Goal: Register for event/course

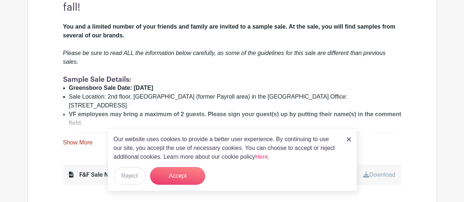
scroll to position [256, 0]
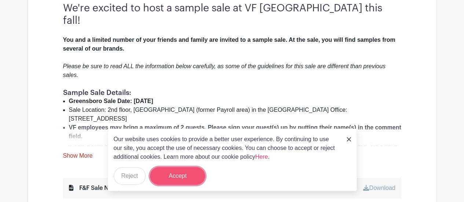
click at [180, 176] on button "Accept" at bounding box center [177, 176] width 55 height 18
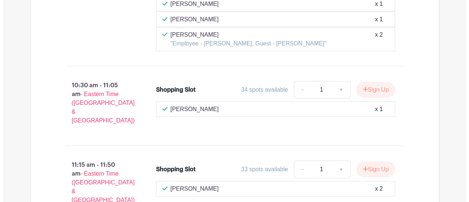
scroll to position [1129, 0]
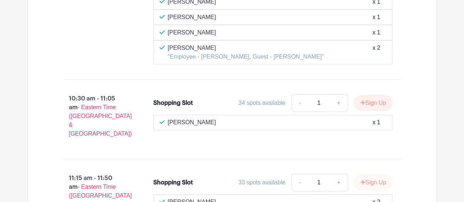
click at [380, 165] on div "11:15 am - 11:50 am - Eastern Time ([GEOGRAPHIC_DATA] & [GEOGRAPHIC_DATA]) Shop…" at bounding box center [231, 198] width 373 height 67
click at [378, 175] on button "Sign Up" at bounding box center [373, 182] width 38 height 15
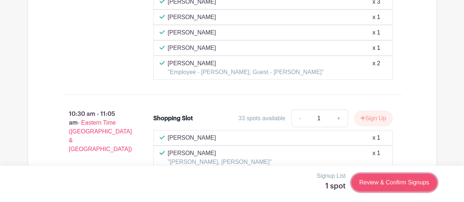
click at [371, 181] on link "Review & Confirm Signups" at bounding box center [393, 183] width 85 height 18
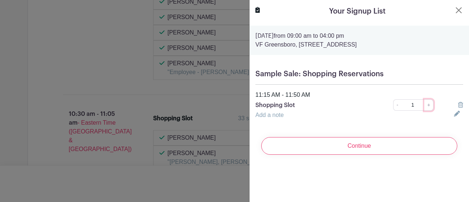
click at [425, 105] on link "+" at bounding box center [429, 104] width 9 height 11
type input "2"
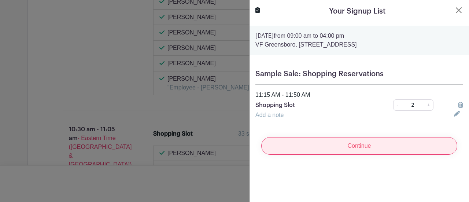
click at [382, 146] on input "Continue" at bounding box center [359, 146] width 196 height 18
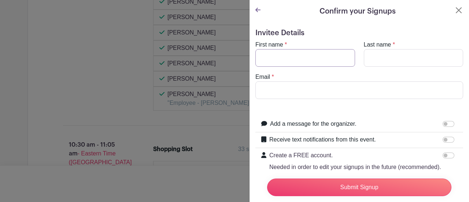
click at [304, 56] on input "First name" at bounding box center [306, 58] width 100 height 18
type input "Mark"
type input "[PERSON_NAME]"
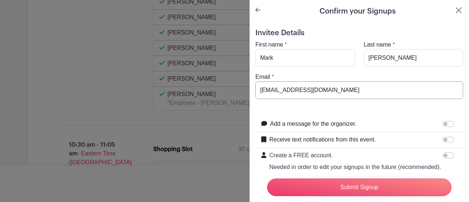
type input "[EMAIL_ADDRESS][DOMAIN_NAME]"
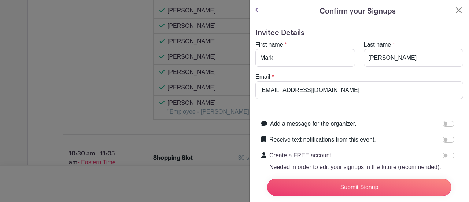
scroll to position [1138, 0]
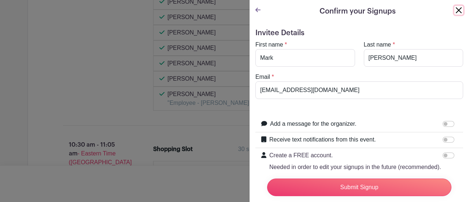
click at [455, 10] on button "Close" at bounding box center [459, 10] width 9 height 9
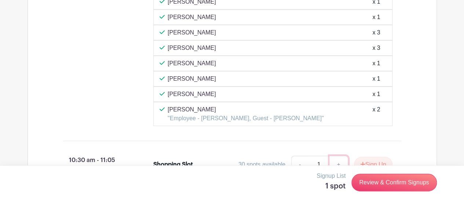
click at [342, 156] on link "+" at bounding box center [338, 165] width 18 height 18
type input "2"
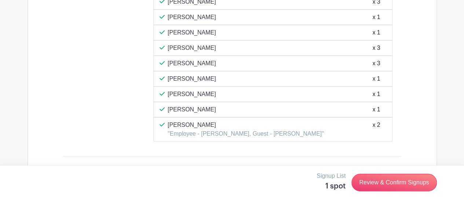
click at [367, 172] on button "Sign Up" at bounding box center [373, 179] width 38 height 15
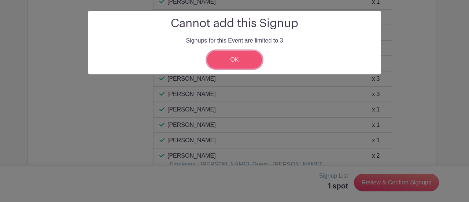
click at [246, 60] on link "OK" at bounding box center [234, 60] width 55 height 18
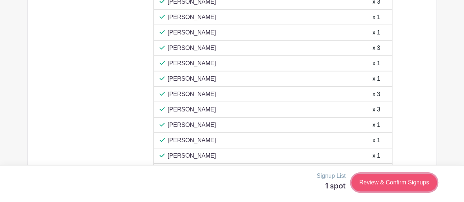
click at [389, 183] on link "Review & Confirm Signups" at bounding box center [393, 183] width 85 height 18
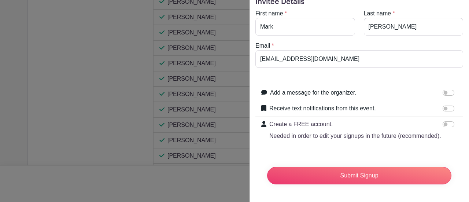
scroll to position [41, 0]
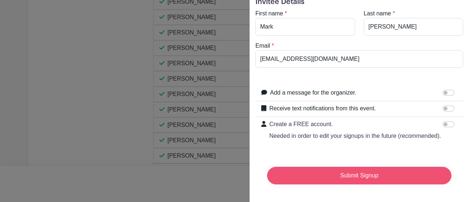
click at [392, 168] on input "Submit Signup" at bounding box center [359, 176] width 184 height 18
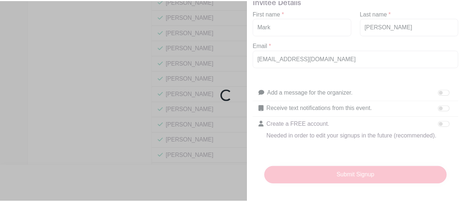
scroll to position [1147, 0]
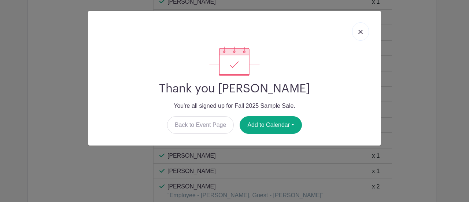
click at [363, 30] on img at bounding box center [361, 32] width 4 height 4
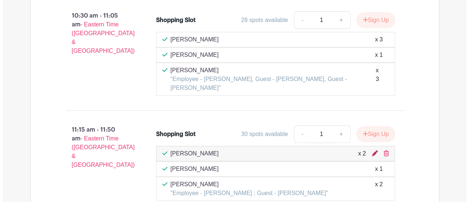
scroll to position [1447, 0]
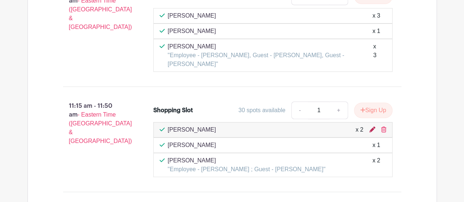
click at [372, 126] on icon at bounding box center [372, 129] width 6 height 6
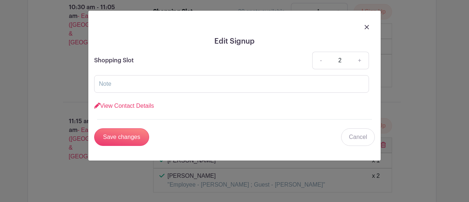
scroll to position [1462, 0]
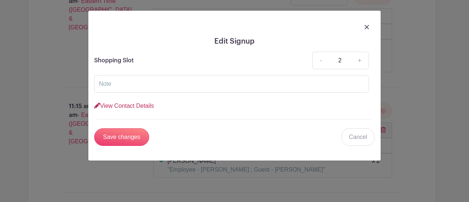
click at [139, 104] on link "View Contact Details" at bounding box center [124, 106] width 60 height 6
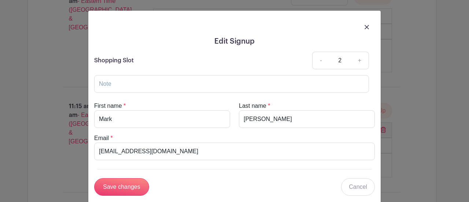
scroll to position [18, 0]
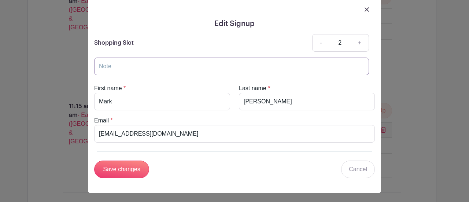
click at [189, 63] on input "text" at bounding box center [231, 67] width 275 height 18
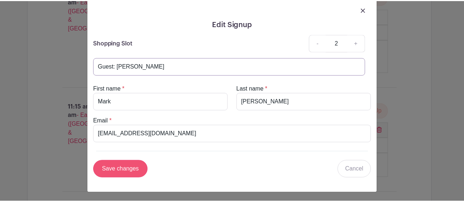
scroll to position [1517, 0]
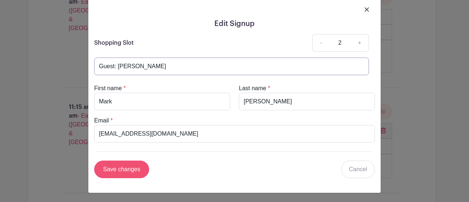
type input "Guest: [PERSON_NAME]"
click at [124, 166] on input "Save changes" at bounding box center [121, 170] width 55 height 18
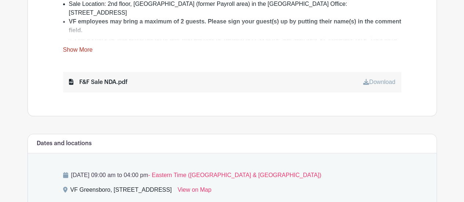
scroll to position [315, 0]
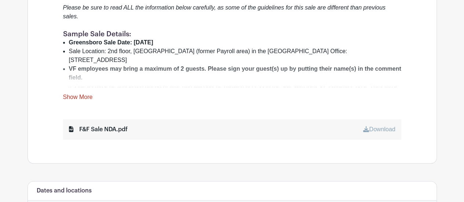
click at [79, 94] on link "Show More" at bounding box center [78, 98] width 30 height 9
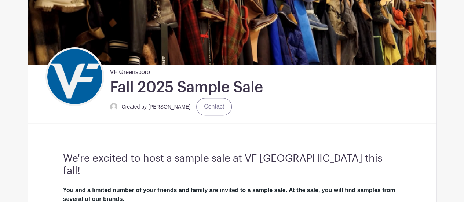
scroll to position [103, 0]
